Goal: Information Seeking & Learning: Learn about a topic

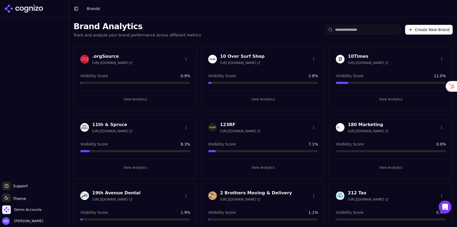
click at [345, 33] on input "search" at bounding box center [363, 30] width 76 height 10
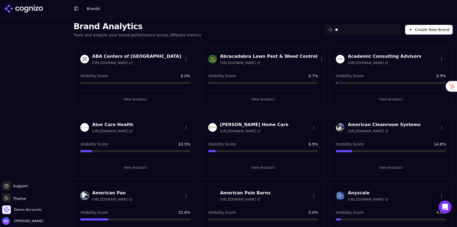
type input "*"
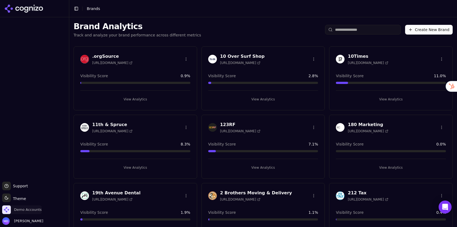
click at [22, 212] on span "Demo Accounts" at bounding box center [28, 210] width 28 height 5
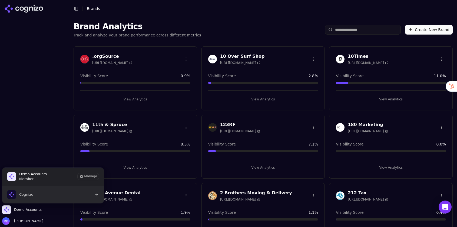
click at [44, 198] on button "Cognizo" at bounding box center [53, 194] width 102 height 17
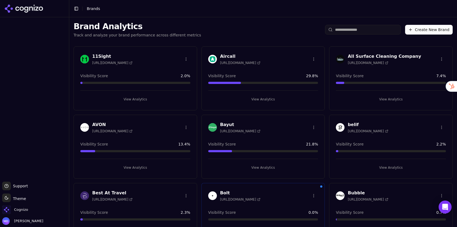
click at [344, 33] on input "search" at bounding box center [363, 30] width 76 height 10
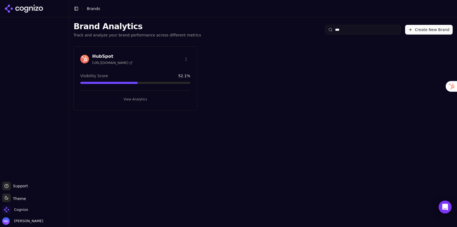
type input "***"
click at [139, 101] on button "View Analytics" at bounding box center [135, 99] width 110 height 9
type input "***"
click at [185, 105] on div "Gopuff https://gopuff.com/gb Visibility Score 33.6 % View Analytics" at bounding box center [136, 78] width 124 height 64
click at [181, 102] on button "View Analytics" at bounding box center [135, 99] width 110 height 9
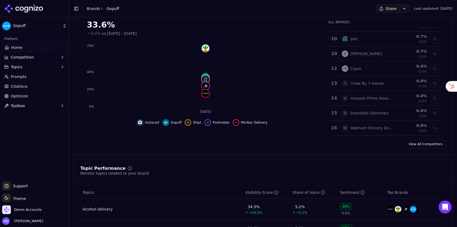
scroll to position [84, 0]
click at [418, 143] on link "View All Competitors" at bounding box center [425, 143] width 41 height 9
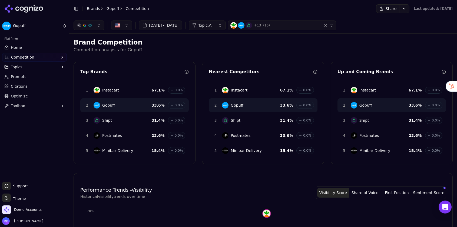
click at [28, 56] on span "Competition" at bounding box center [22, 57] width 23 height 5
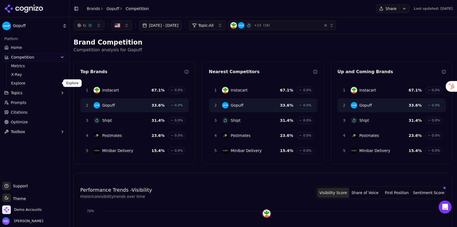
click at [27, 82] on span "Explore" at bounding box center [34, 83] width 47 height 5
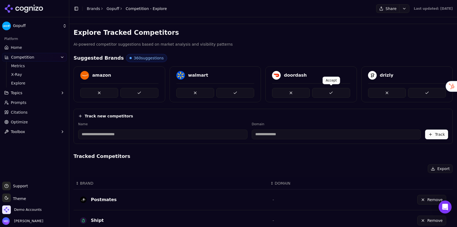
click at [324, 91] on button at bounding box center [331, 93] width 38 height 10
click at [196, 136] on input at bounding box center [162, 135] width 169 height 10
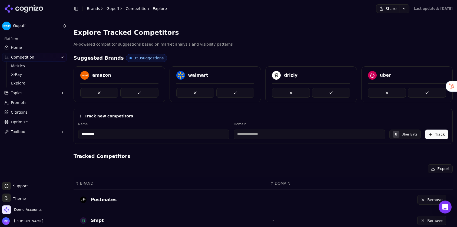
type input "*********"
type input "**********"
click at [439, 134] on button "Track" at bounding box center [436, 135] width 23 height 10
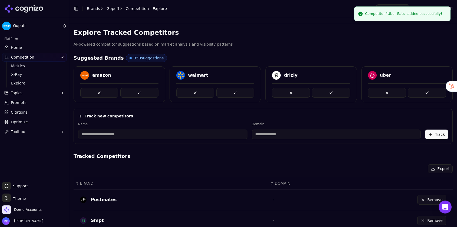
click at [33, 48] on link "Home" at bounding box center [34, 47] width 65 height 9
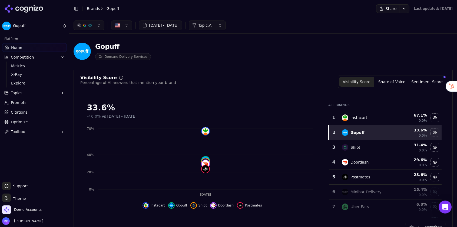
click at [91, 9] on link "Brands" at bounding box center [93, 8] width 13 height 4
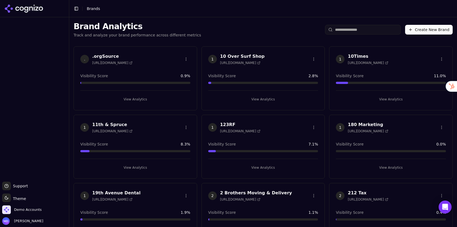
click at [337, 32] on input "search" at bounding box center [363, 30] width 76 height 10
click at [344, 32] on input "search" at bounding box center [363, 30] width 76 height 10
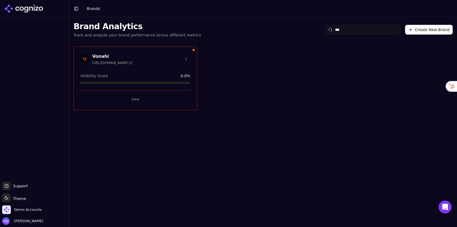
type input "***"
click at [149, 100] on button "View" at bounding box center [135, 99] width 110 height 9
type input "***"
click at [130, 99] on button "View Analytics" at bounding box center [135, 99] width 110 height 9
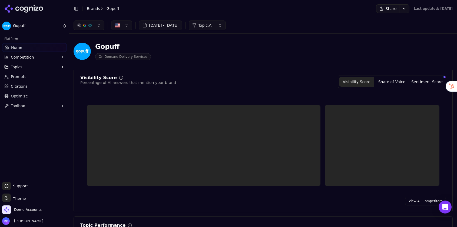
click at [37, 95] on link "Optimize" at bounding box center [34, 96] width 65 height 9
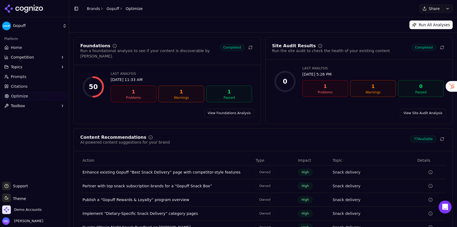
scroll to position [26, 0]
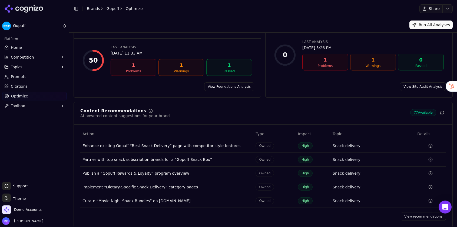
click at [418, 212] on link "View recommendations" at bounding box center [423, 216] width 45 height 9
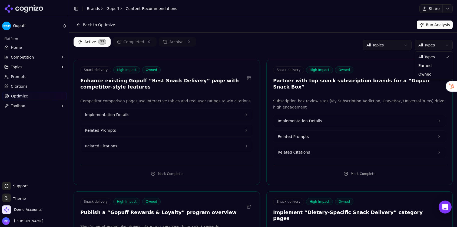
click at [433, 48] on html "Gopuff Platform Home Competition Topics Prompts Citations Optimize Toolbox Supp…" at bounding box center [228, 113] width 457 height 227
click at [433, 47] on html "Gopuff Platform Home Competition Topics Prompts Citations Optimize Toolbox Supp…" at bounding box center [228, 113] width 457 height 227
click at [29, 46] on link "Home" at bounding box center [34, 47] width 65 height 9
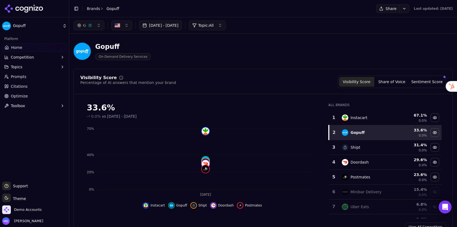
click at [16, 83] on link "Citations" at bounding box center [34, 86] width 65 height 9
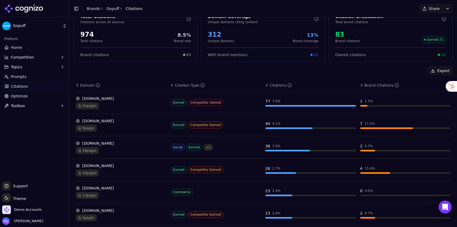
scroll to position [35, 0]
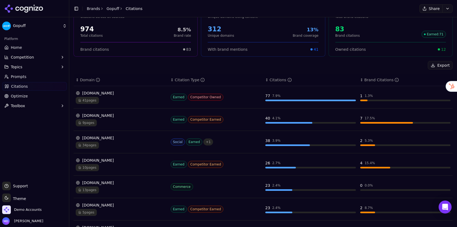
click at [125, 102] on div "41 pages" at bounding box center [121, 100] width 91 height 7
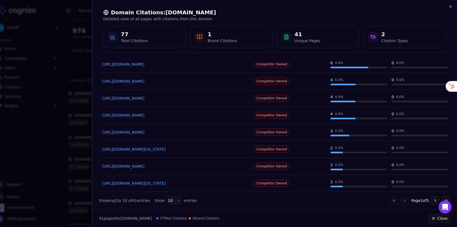
scroll to position [70, 0]
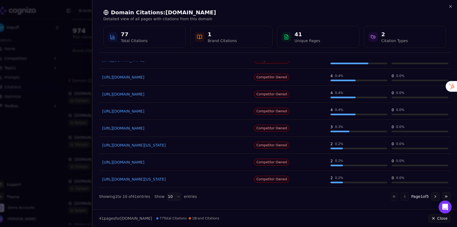
click at [434, 196] on button "Go to next page" at bounding box center [435, 196] width 9 height 9
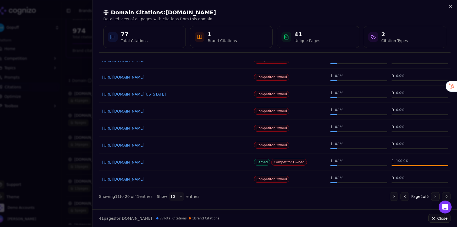
click at [205, 165] on link "https://instacart.com/alcohol-delivery/oh/near-me-in-grove-city-oh" at bounding box center [175, 162] width 146 height 5
click at [239, 163] on link "https://instacart.com/alcohol-delivery/oh/near-me-in-grove-city-oh" at bounding box center [175, 162] width 146 height 5
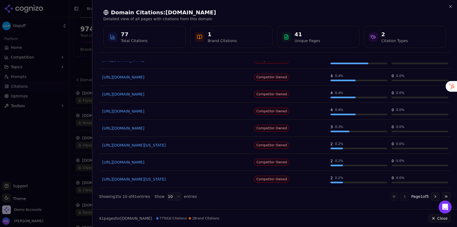
click at [59, 152] on div at bounding box center [228, 113] width 457 height 227
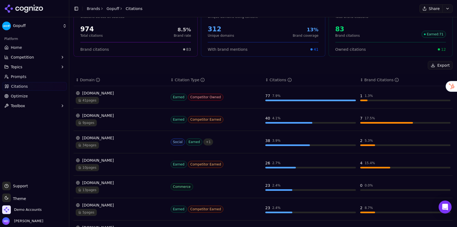
click at [128, 120] on div "9 pages" at bounding box center [121, 122] width 91 height 7
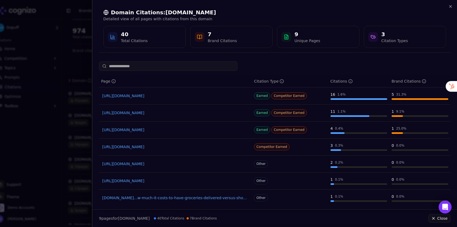
click at [127, 95] on link "https://cnet.com/home/kitchen-and-household/best-grocery-delivery-service" at bounding box center [175, 95] width 146 height 5
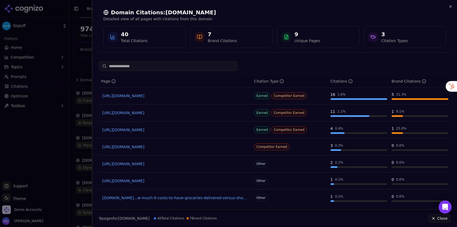
click at [86, 69] on div at bounding box center [228, 113] width 457 height 227
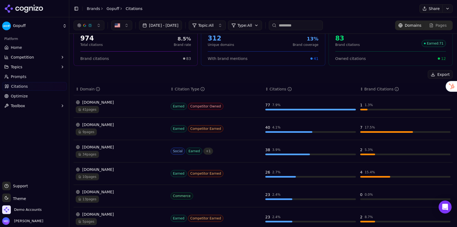
scroll to position [0, 0]
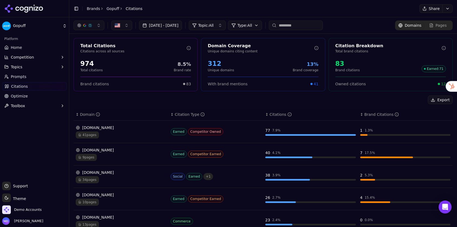
click at [41, 51] on link "Home" at bounding box center [34, 47] width 65 height 9
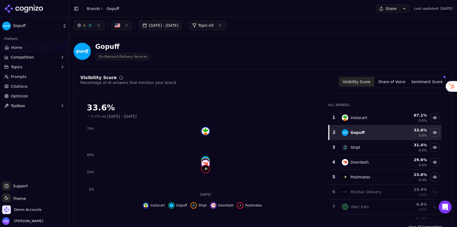
click at [90, 28] on button "button" at bounding box center [89, 26] width 31 height 10
click at [281, 28] on div "Jul 14, 2025 - Aug 13, 2025 Topic: All" at bounding box center [263, 26] width 379 height 10
click at [423, 79] on button "Sentiment Score" at bounding box center [426, 82] width 35 height 10
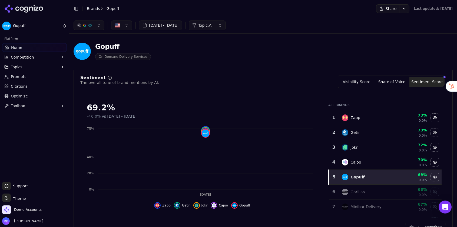
click at [360, 81] on button "Visibility Score" at bounding box center [356, 82] width 35 height 10
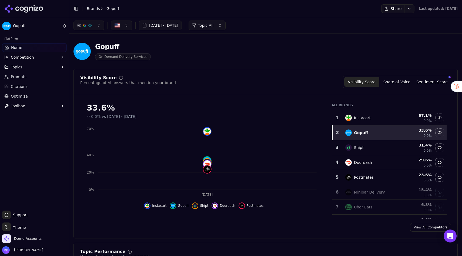
click at [429, 80] on button "Sentiment Score" at bounding box center [432, 82] width 35 height 10
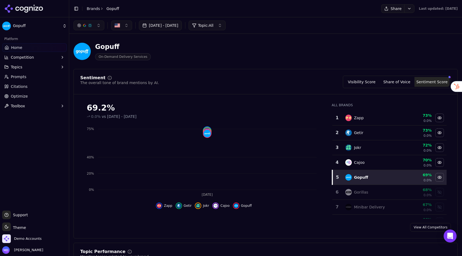
click at [355, 82] on button "Visibility Score" at bounding box center [361, 82] width 35 height 10
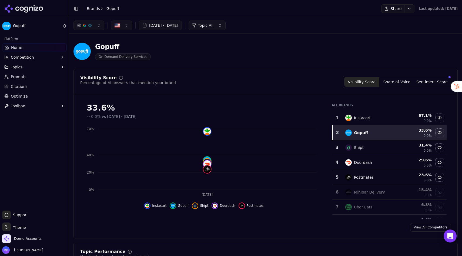
click at [44, 58] on button "Competition" at bounding box center [34, 57] width 65 height 9
click at [36, 85] on span "Explore" at bounding box center [34, 83] width 47 height 5
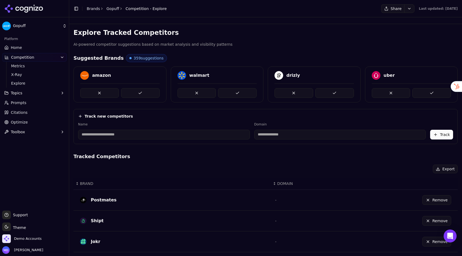
click at [155, 138] on input at bounding box center [164, 135] width 172 height 10
click at [155, 137] on input at bounding box center [164, 135] width 172 height 10
click at [272, 138] on input at bounding box center [340, 135] width 172 height 10
click at [245, 110] on div "Track new competitors Name Domain Track" at bounding box center [266, 126] width 384 height 35
click at [39, 68] on span "Metrics" at bounding box center [34, 65] width 47 height 5
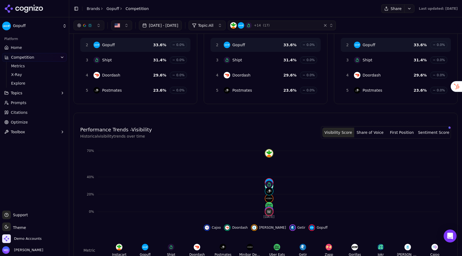
scroll to position [60, 0]
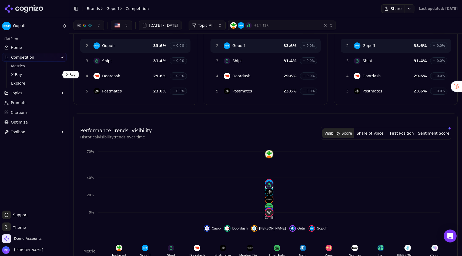
click at [32, 73] on span "X-Ray" at bounding box center [34, 74] width 47 height 5
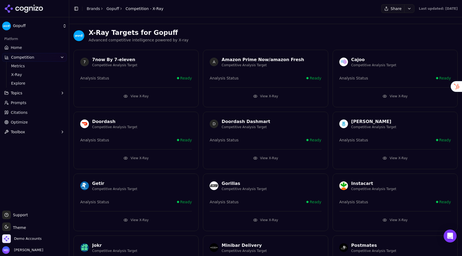
click at [140, 156] on button "View X-Ray" at bounding box center [136, 158] width 112 height 9
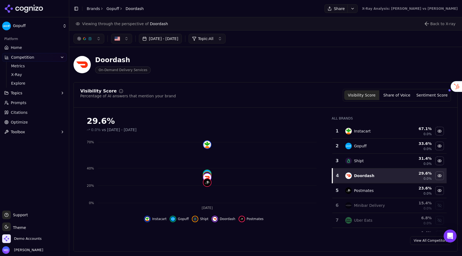
click at [25, 102] on span "Prompts" at bounding box center [19, 102] width 16 height 5
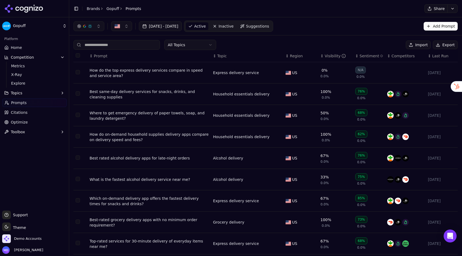
click at [264, 25] on span "Suggestions" at bounding box center [257, 26] width 23 height 5
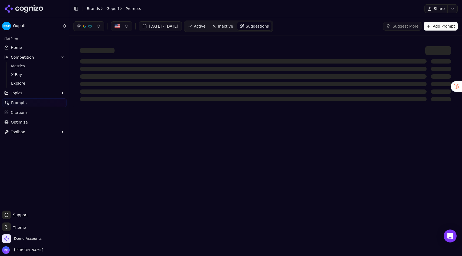
click at [330, 25] on div "Jul 14, 2025 - Aug 13, 2025 Active Inactive Suggestions Suggest More Add Prompt" at bounding box center [266, 26] width 384 height 11
click at [208, 24] on link "Active" at bounding box center [196, 26] width 23 height 9
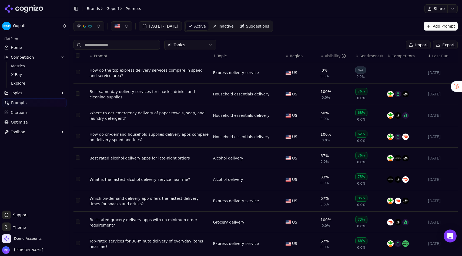
click at [270, 27] on span "Suggestions" at bounding box center [257, 26] width 23 height 5
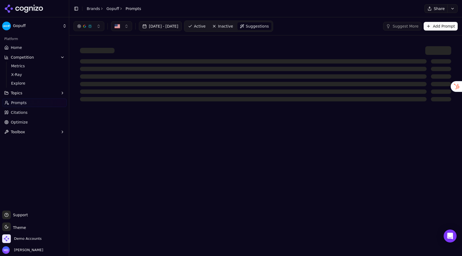
click at [437, 28] on button "Add Prompt" at bounding box center [441, 26] width 34 height 9
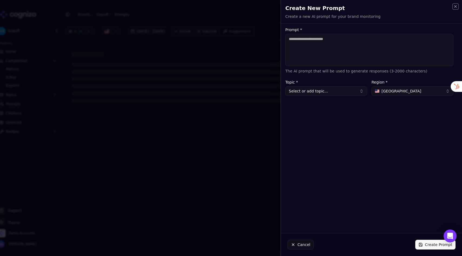
click at [454, 6] on icon "button" at bounding box center [456, 6] width 4 height 4
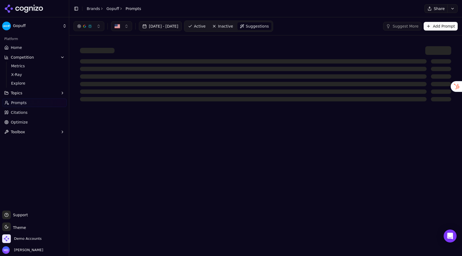
click at [206, 26] on span "Active" at bounding box center [200, 26] width 12 height 5
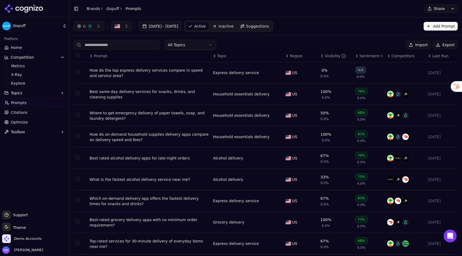
click at [117, 71] on div "How do the top express delivery services compare in speed and service area?" at bounding box center [149, 73] width 119 height 11
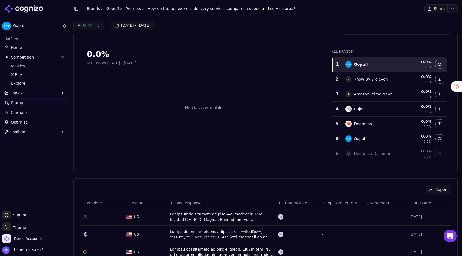
scroll to position [21, 0]
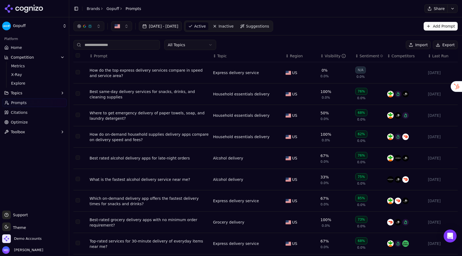
click at [37, 122] on link "Optimize" at bounding box center [34, 122] width 65 height 9
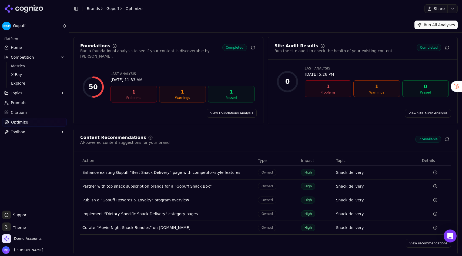
click at [424, 227] on link "View recommendations" at bounding box center [428, 243] width 45 height 9
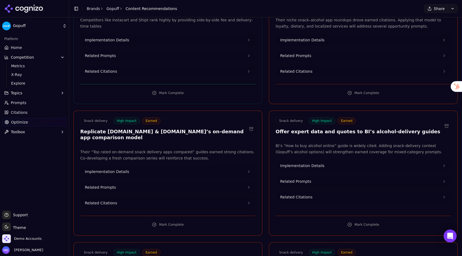
scroll to position [594, 0]
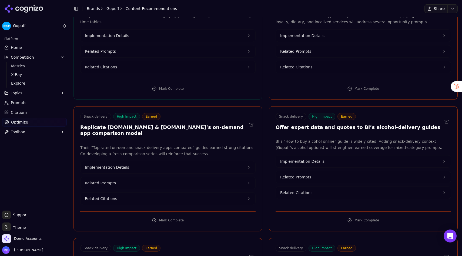
click at [156, 161] on button "Implementation Details" at bounding box center [168, 167] width 175 height 12
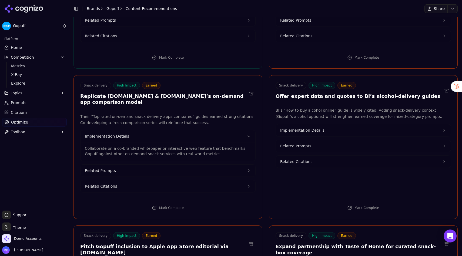
scroll to position [627, 0]
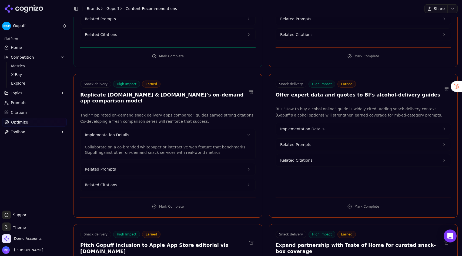
click at [141, 179] on button "Related Citations" at bounding box center [168, 185] width 175 height 12
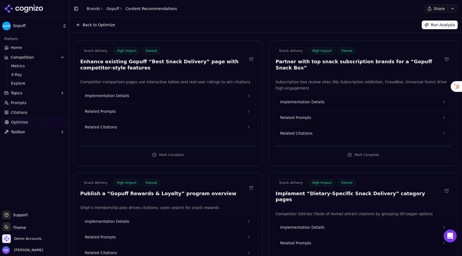
scroll to position [0, 0]
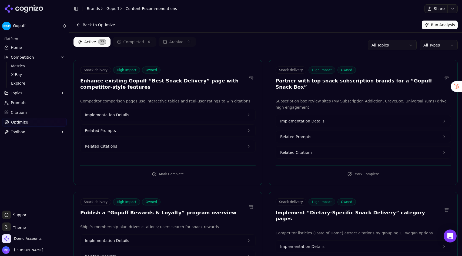
click at [43, 45] on link "Home" at bounding box center [34, 47] width 65 height 9
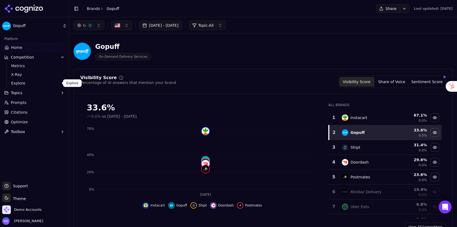
click at [23, 91] on button "Topics" at bounding box center [34, 93] width 65 height 9
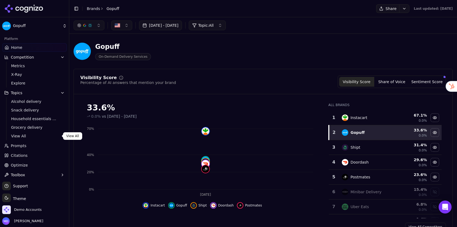
click at [25, 134] on span "View All" at bounding box center [34, 136] width 47 height 5
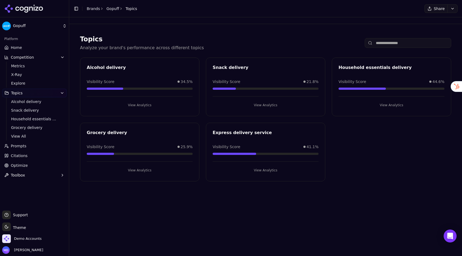
click at [454, 9] on html "Gopuff Platform Home Competition Metrics X-Ray Explore Topics Alcohol delivery …" at bounding box center [231, 128] width 462 height 256
click at [21, 148] on span "Prompts" at bounding box center [19, 145] width 16 height 5
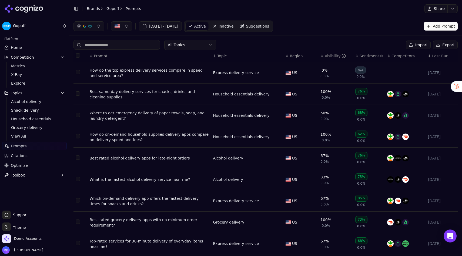
click at [433, 27] on button "Add Prompt" at bounding box center [441, 26] width 34 height 9
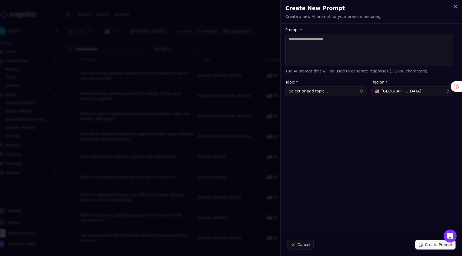
click at [339, 88] on button "Select or add topic..." at bounding box center [326, 91] width 82 height 10
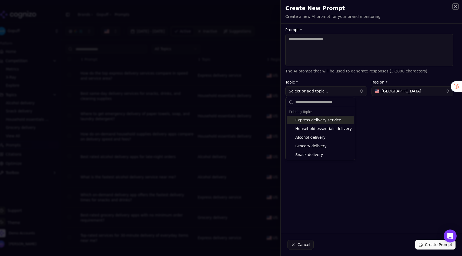
click at [455, 7] on icon "button" at bounding box center [456, 6] width 2 height 2
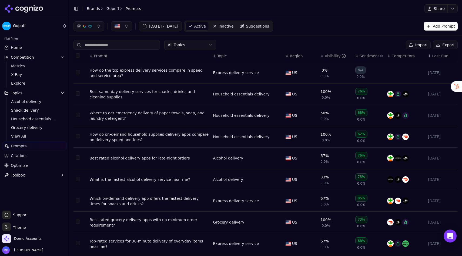
click at [270, 27] on span "Suggestions" at bounding box center [257, 26] width 23 height 5
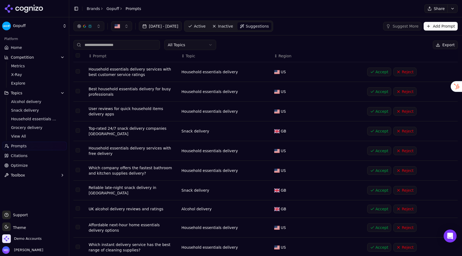
click at [206, 25] on span "Active" at bounding box center [200, 26] width 12 height 5
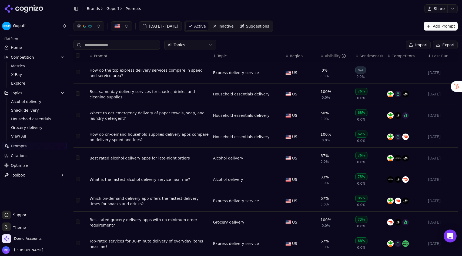
scroll to position [38, 0]
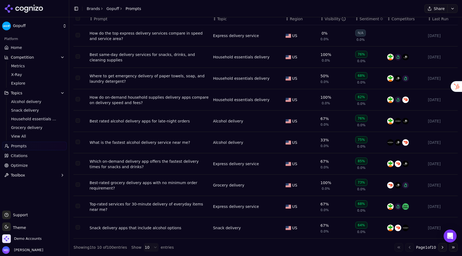
click at [295, 20] on span "Region" at bounding box center [296, 18] width 13 height 5
click at [443, 227] on button "Go to next page" at bounding box center [442, 247] width 9 height 9
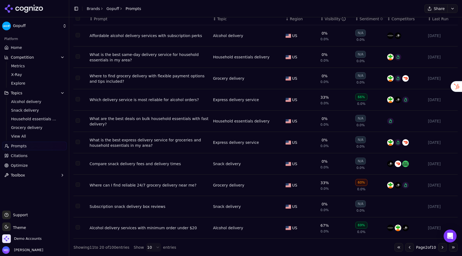
click at [443, 227] on button "Go to next page" at bounding box center [442, 247] width 9 height 9
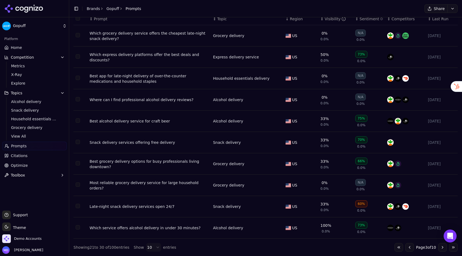
click at [443, 227] on button "Go to next page" at bounding box center [442, 247] width 9 height 9
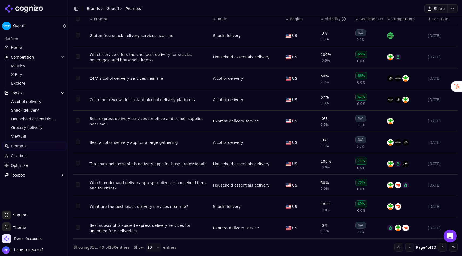
click at [443, 227] on button "Go to next page" at bounding box center [442, 247] width 9 height 9
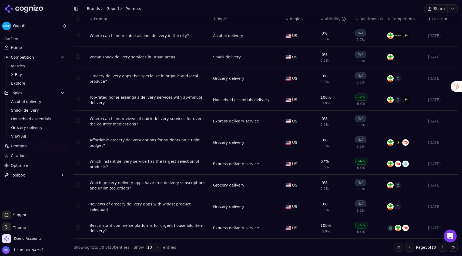
click at [443, 227] on button "Go to next page" at bounding box center [442, 247] width 9 height 9
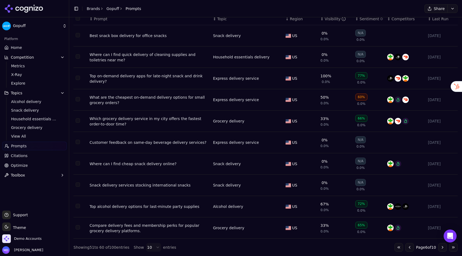
click at [443, 227] on button "Go to next page" at bounding box center [442, 247] width 9 height 9
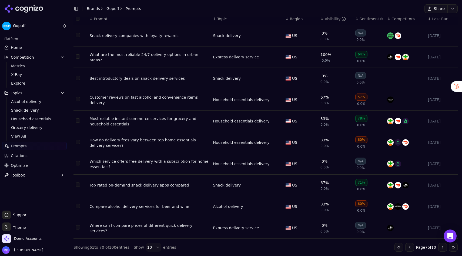
scroll to position [0, 0]
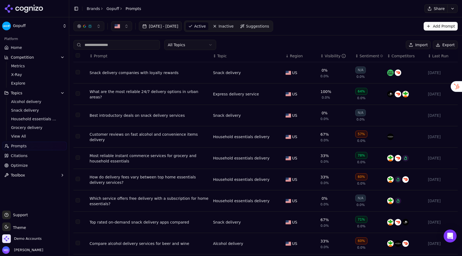
click at [266, 26] on span "Suggestions" at bounding box center [257, 26] width 23 height 5
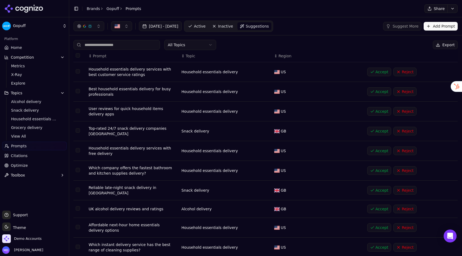
scroll to position [14, 0]
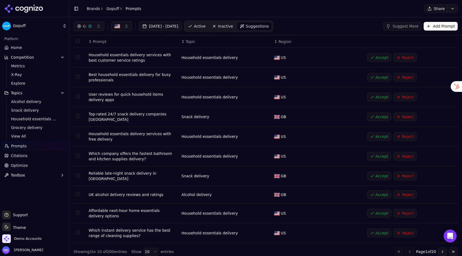
click at [29, 48] on link "Home" at bounding box center [34, 47] width 65 height 9
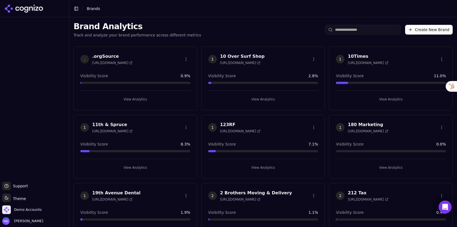
click at [336, 31] on input "search" at bounding box center [363, 30] width 76 height 10
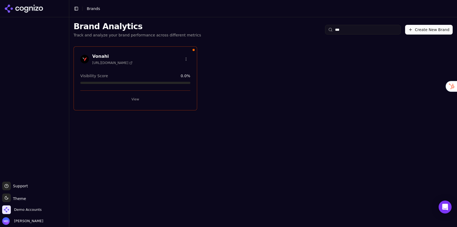
type input "***"
click at [137, 99] on button "View" at bounding box center [135, 99] width 110 height 9
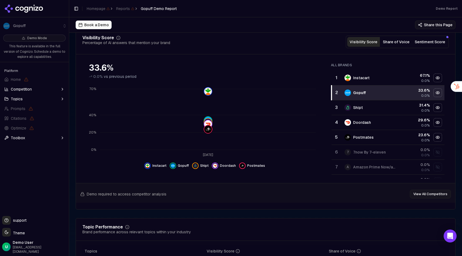
scroll to position [68, 0]
